Goal: Task Accomplishment & Management: Complete application form

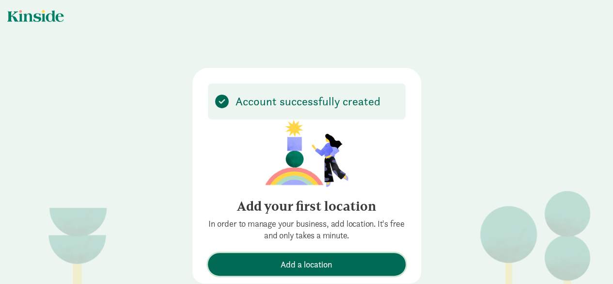
click at [308, 263] on span "Add a location" at bounding box center [307, 263] width 52 height 13
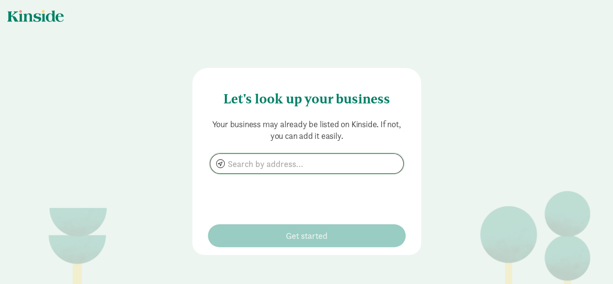
click at [272, 162] on input at bounding box center [306, 163] width 193 height 19
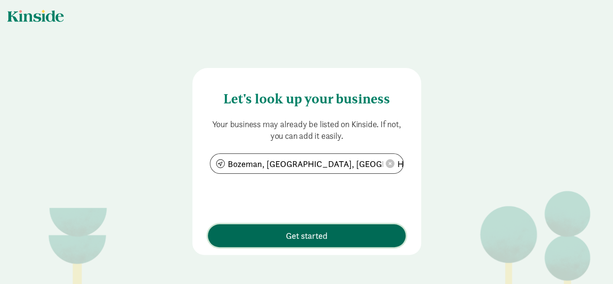
click at [354, 229] on span "Get started" at bounding box center [307, 235] width 188 height 13
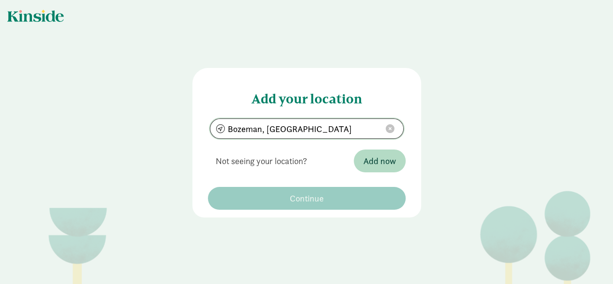
click at [312, 130] on input "Bozeman, MT" at bounding box center [306, 128] width 193 height 19
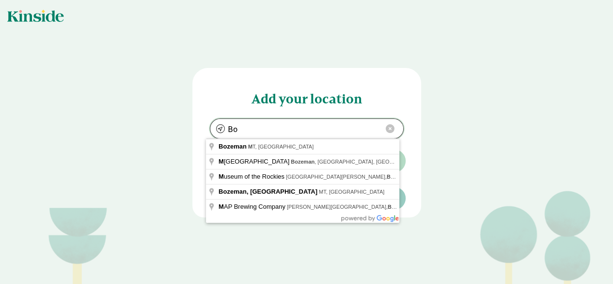
type input "B"
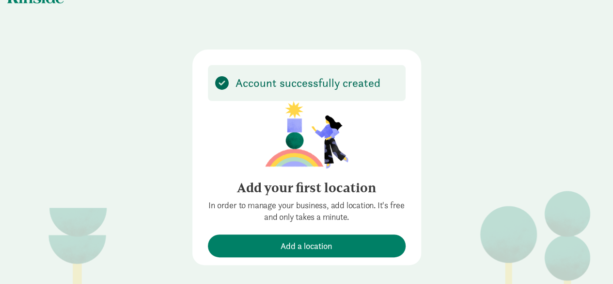
scroll to position [18, 0]
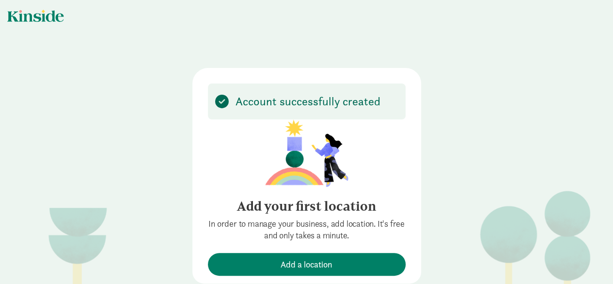
click at [37, 20] on div at bounding box center [35, 16] width 57 height 12
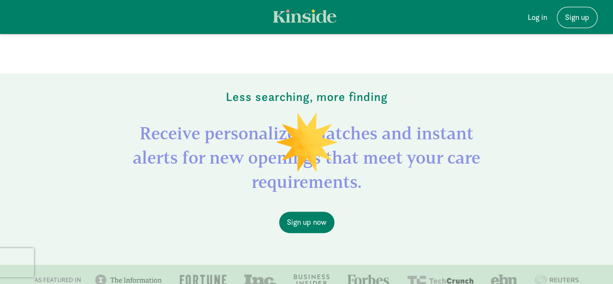
scroll to position [267, 0]
